Goal: Navigation & Orientation: Find specific page/section

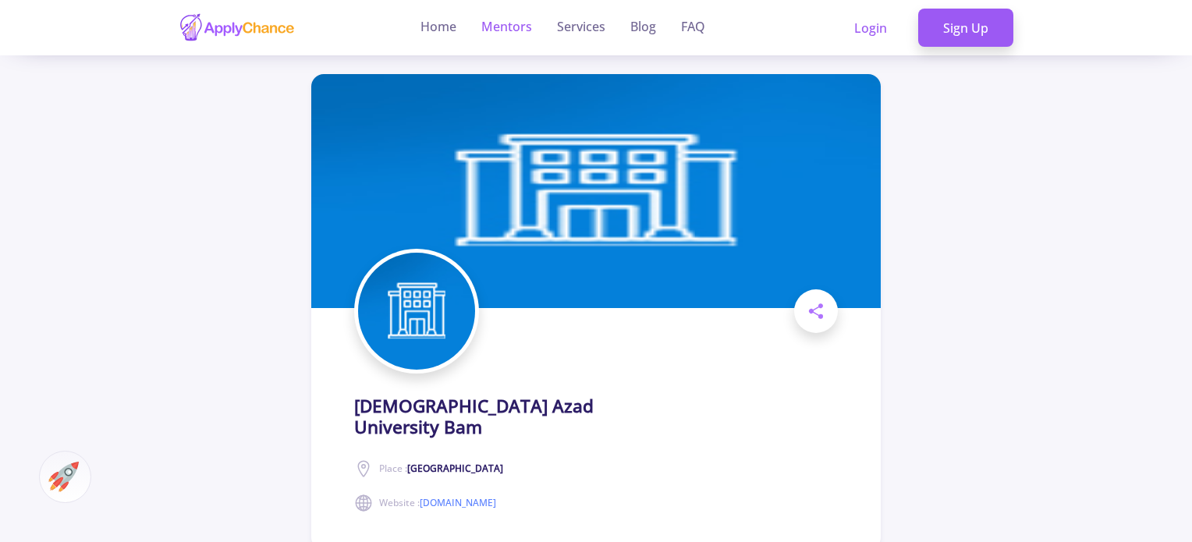
click at [511, 24] on link "Mentors" at bounding box center [506, 27] width 51 height 55
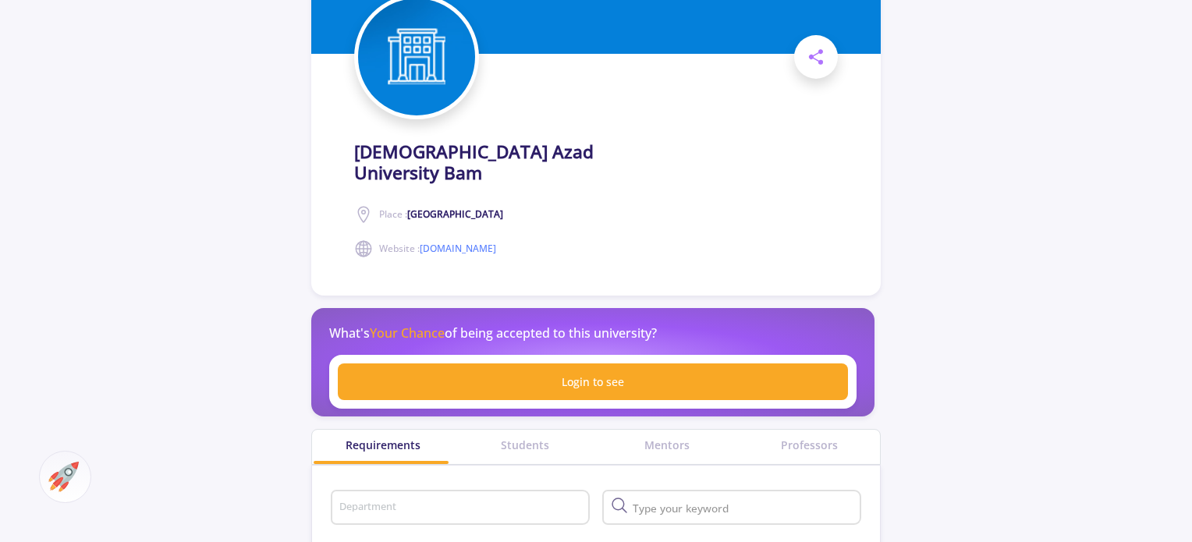
scroll to position [312, 0]
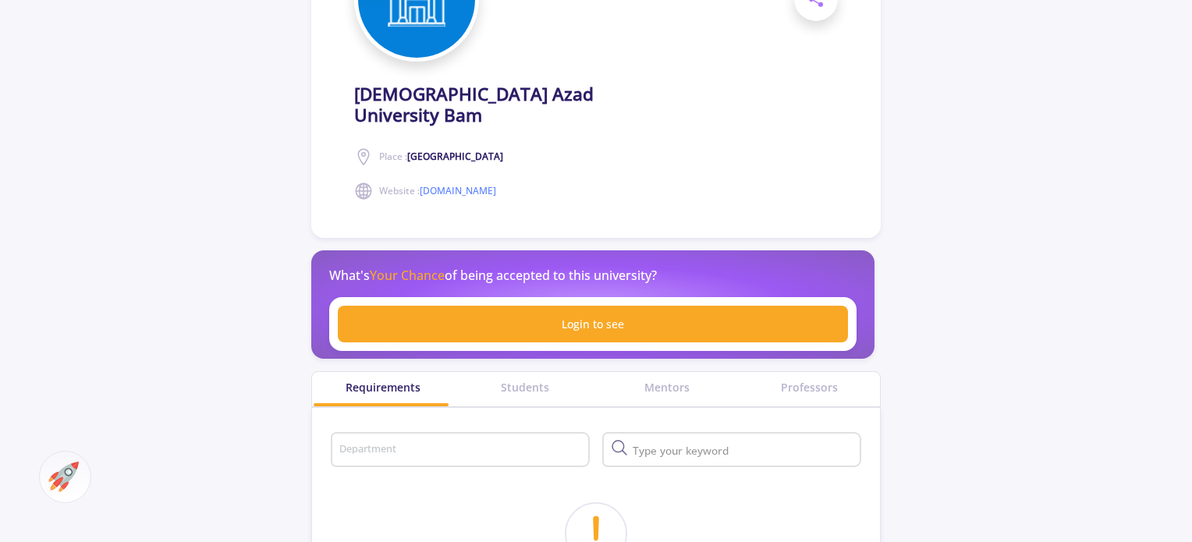
click at [362, 153] on circle at bounding box center [364, 155] width 4 height 4
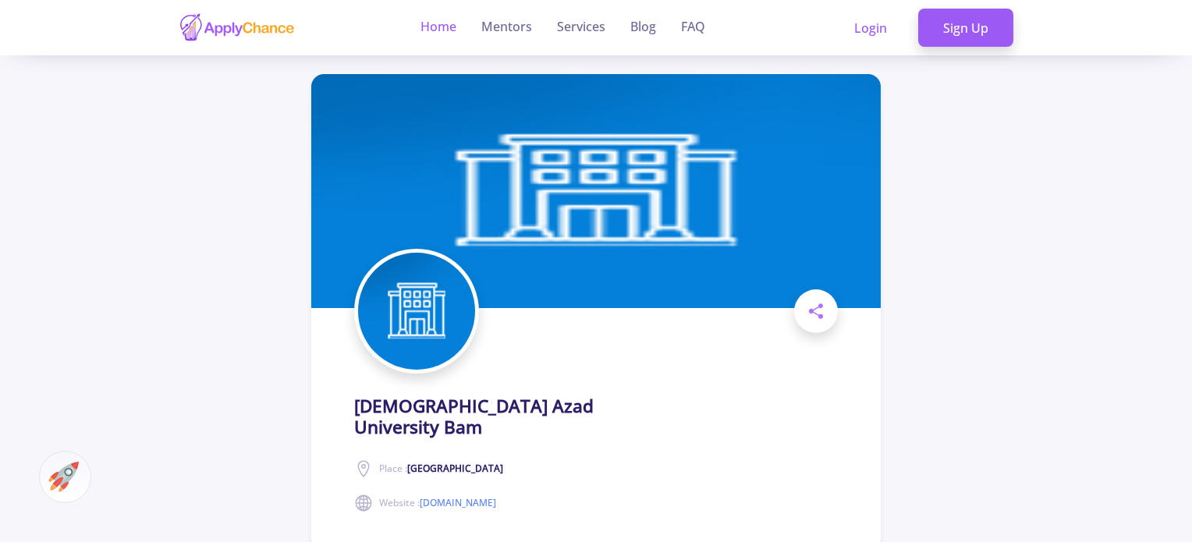
click at [446, 20] on link "Home" at bounding box center [438, 27] width 36 height 55
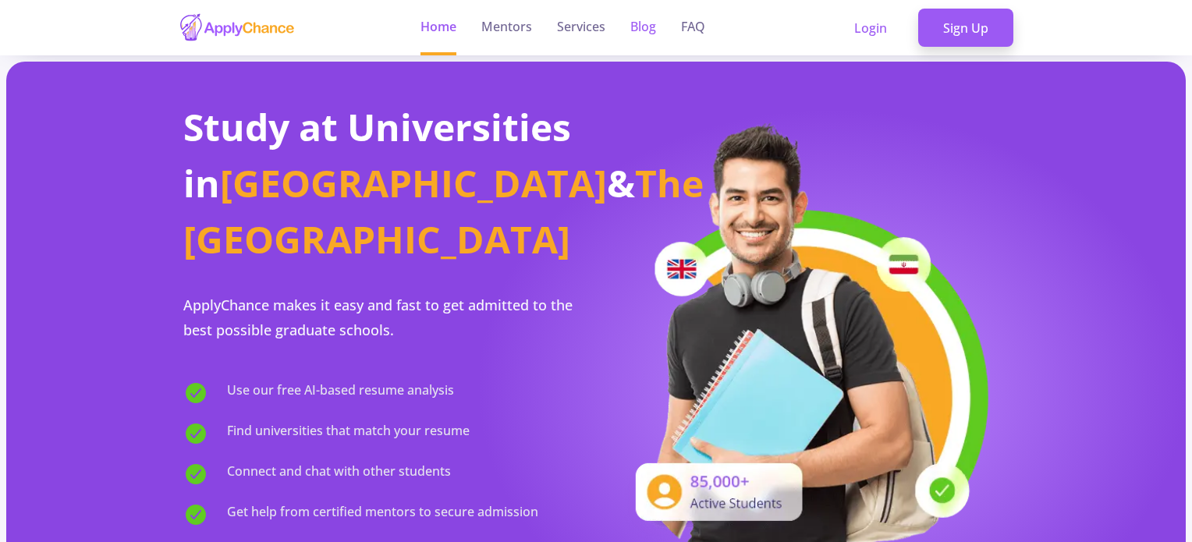
click at [640, 20] on link "Blog" at bounding box center [643, 27] width 26 height 55
